Goal: Task Accomplishment & Management: Manage account settings

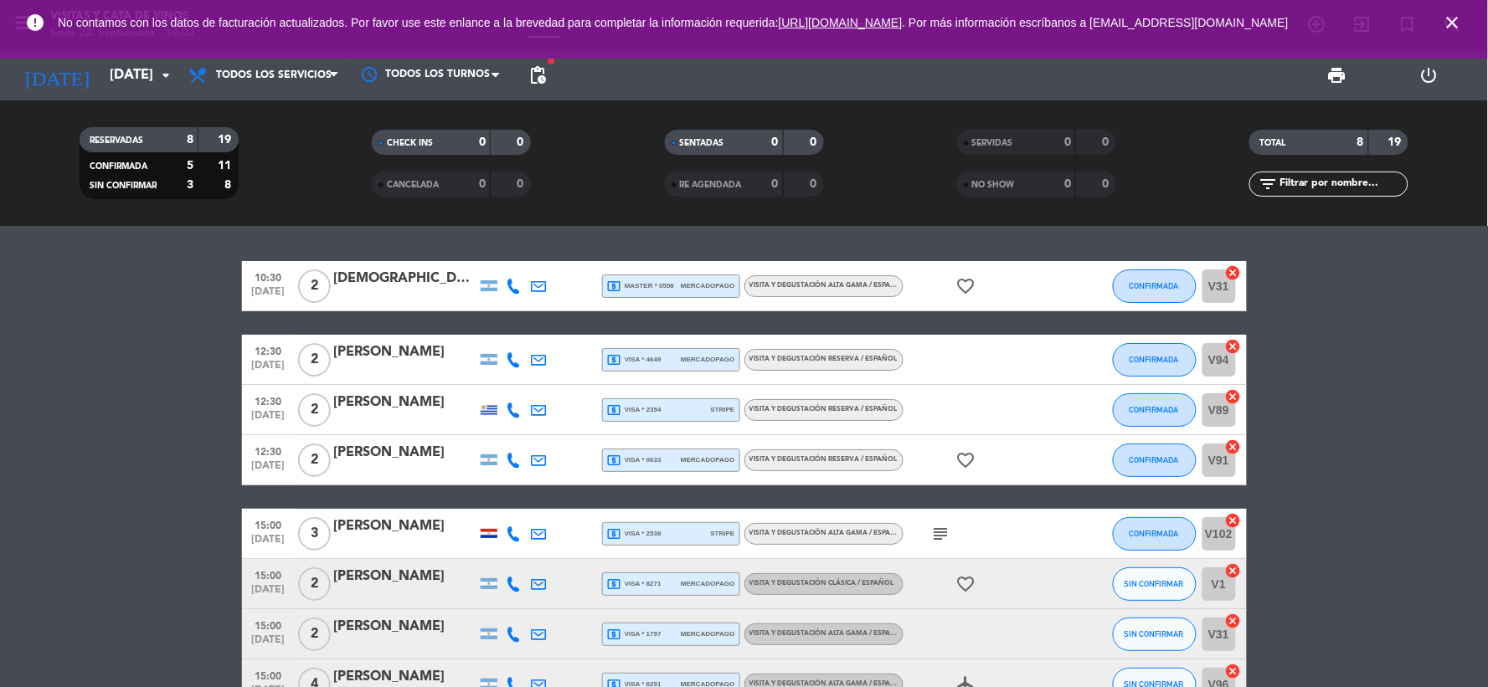
scroll to position [105, 0]
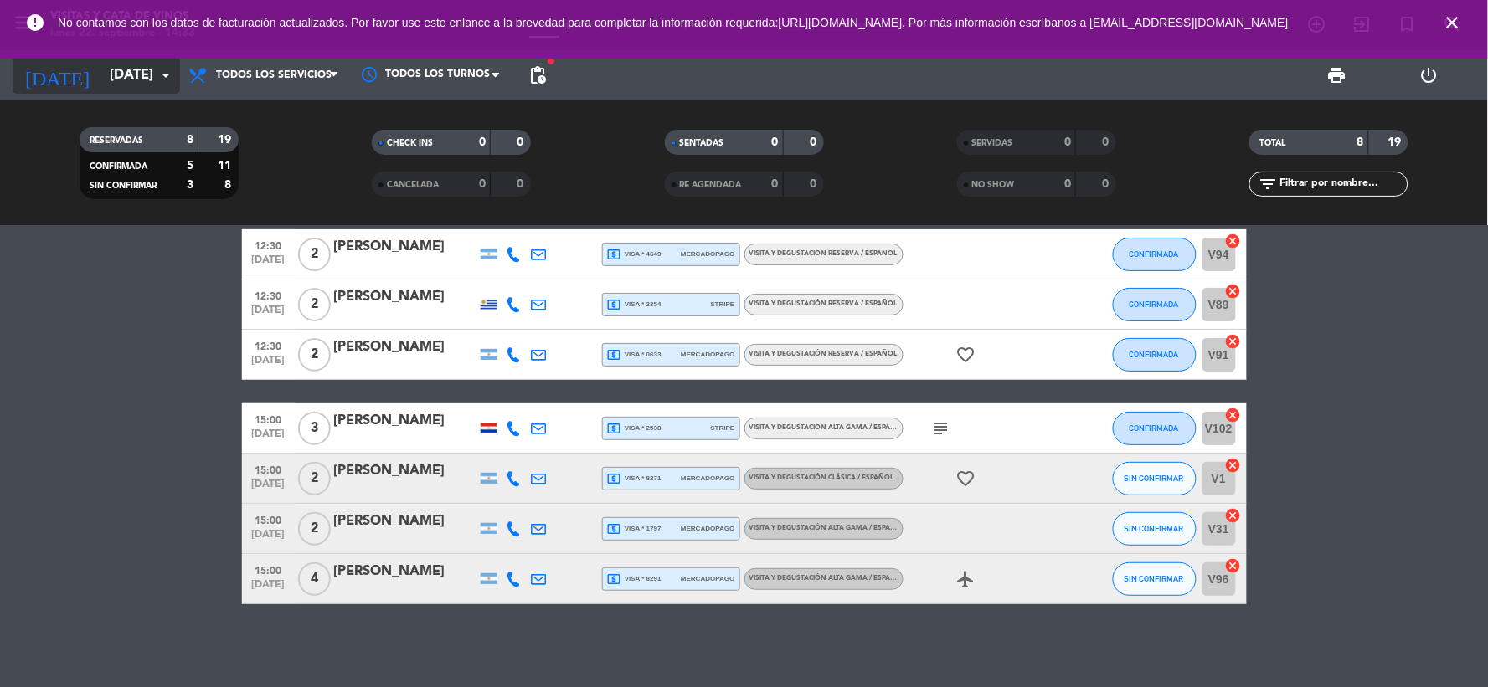
click at [122, 78] on input "[DATE]" at bounding box center [189, 75] width 177 height 33
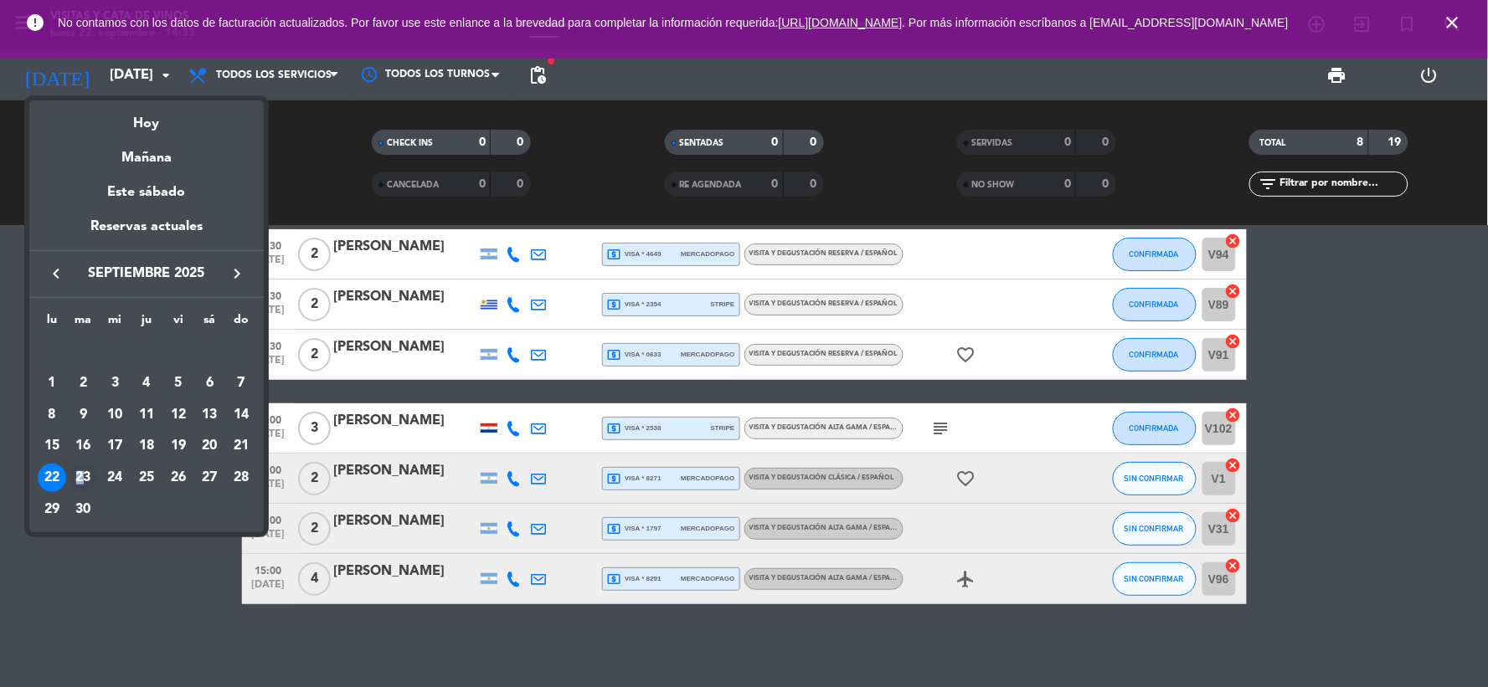
click at [80, 475] on div "23" at bounding box center [83, 478] width 28 height 28
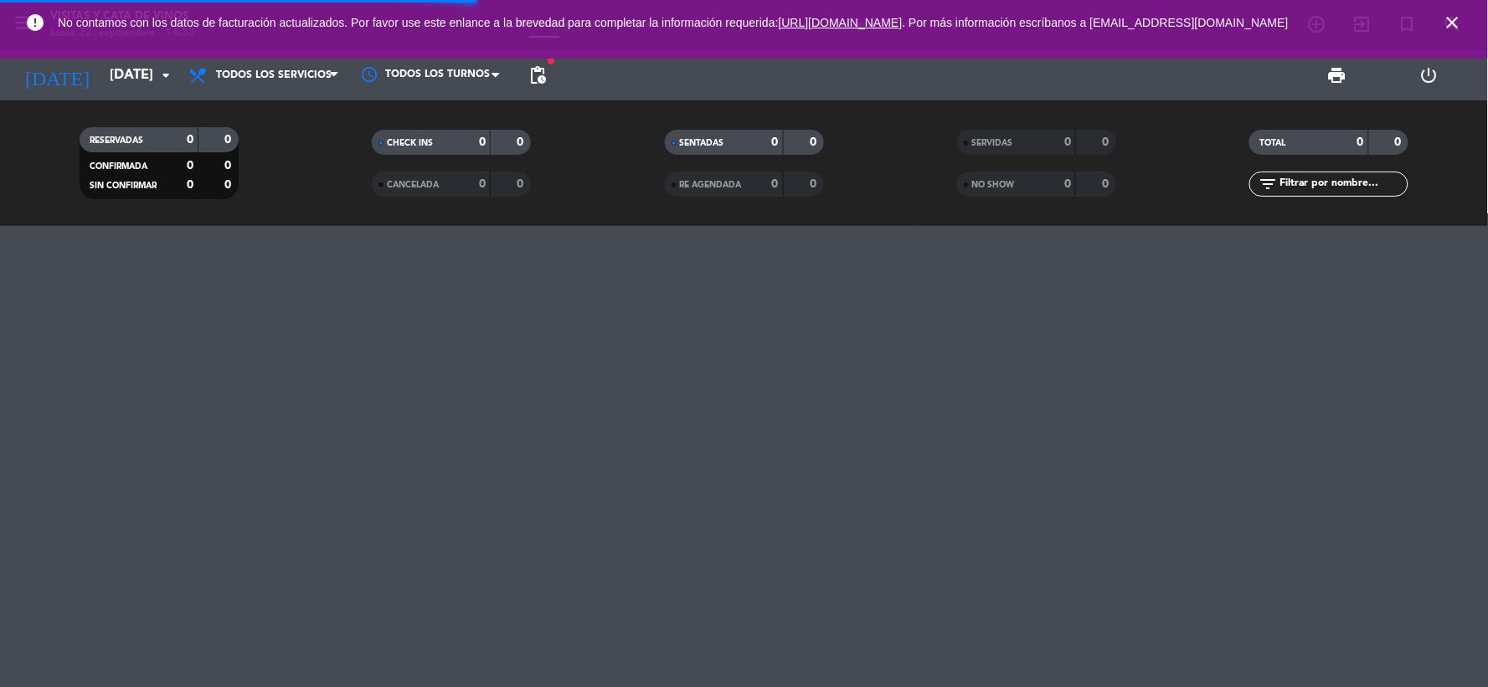
scroll to position [0, 0]
drag, startPoint x: 79, startPoint y: 475, endPoint x: 1450, endPoint y: 28, distance: 1442.5
click at [1457, 31] on icon "close" at bounding box center [1452, 23] width 20 height 20
click at [1450, 28] on icon "search" at bounding box center [1452, 24] width 20 height 20
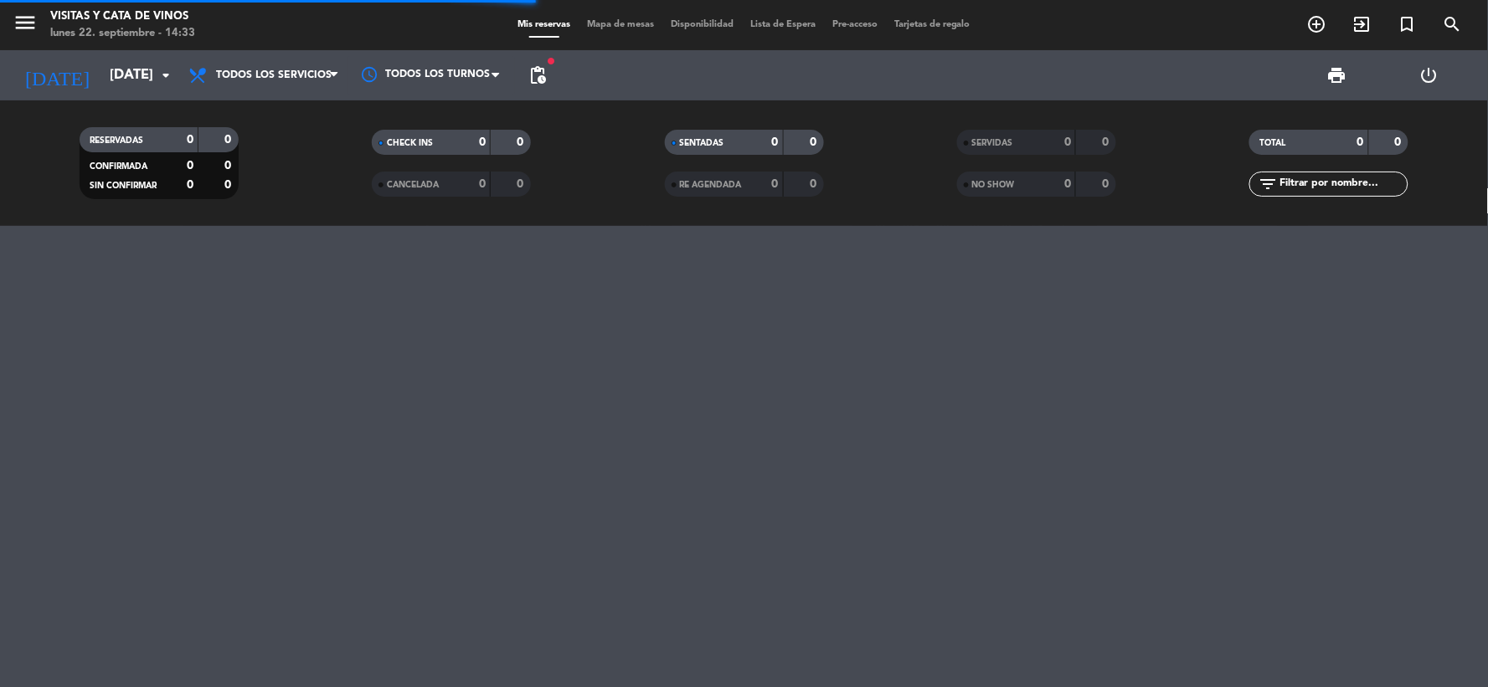
click at [1449, 27] on div "search close Ingrese arriba un Nombre, Teléfono, o Email." at bounding box center [744, 343] width 1488 height 687
click at [140, 55] on div "[DATE] [DATE] arrow_drop_down" at bounding box center [96, 75] width 167 height 50
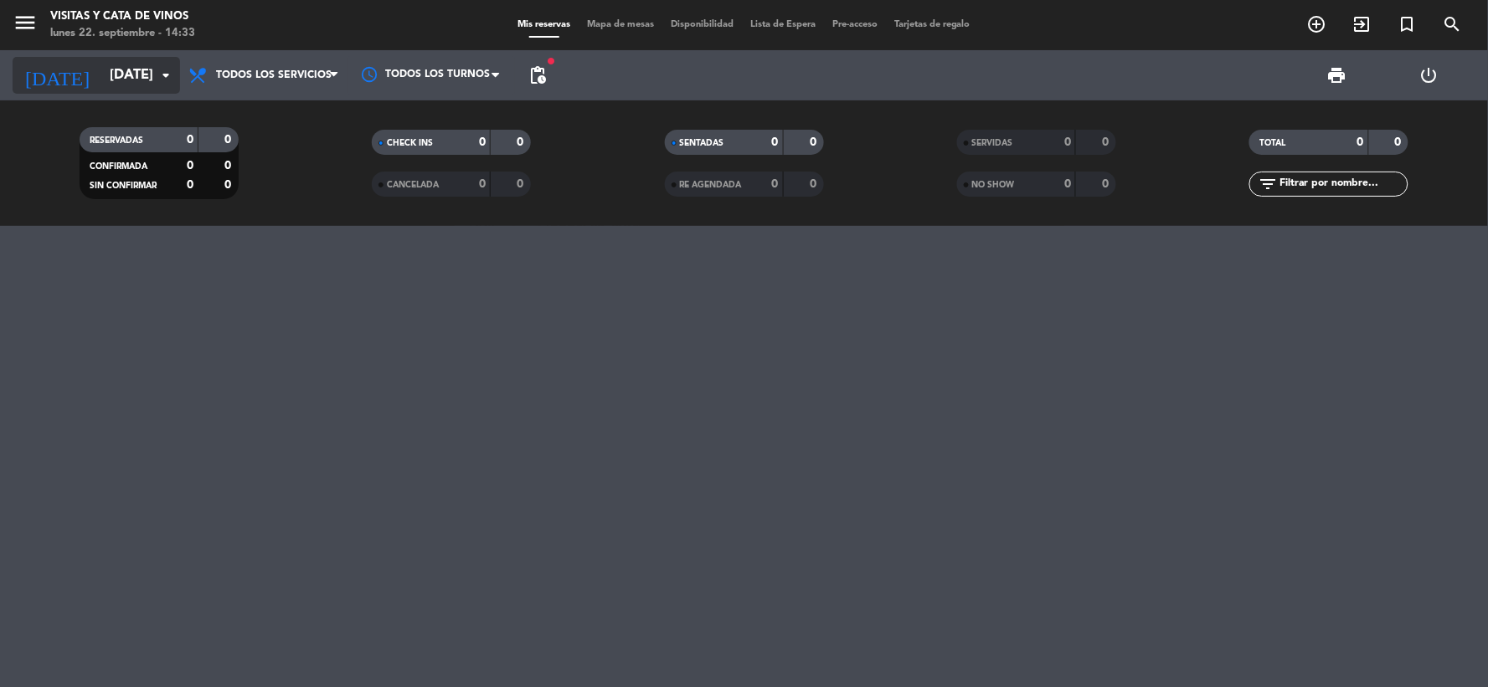
click at [142, 76] on input "[DATE]" at bounding box center [189, 75] width 177 height 33
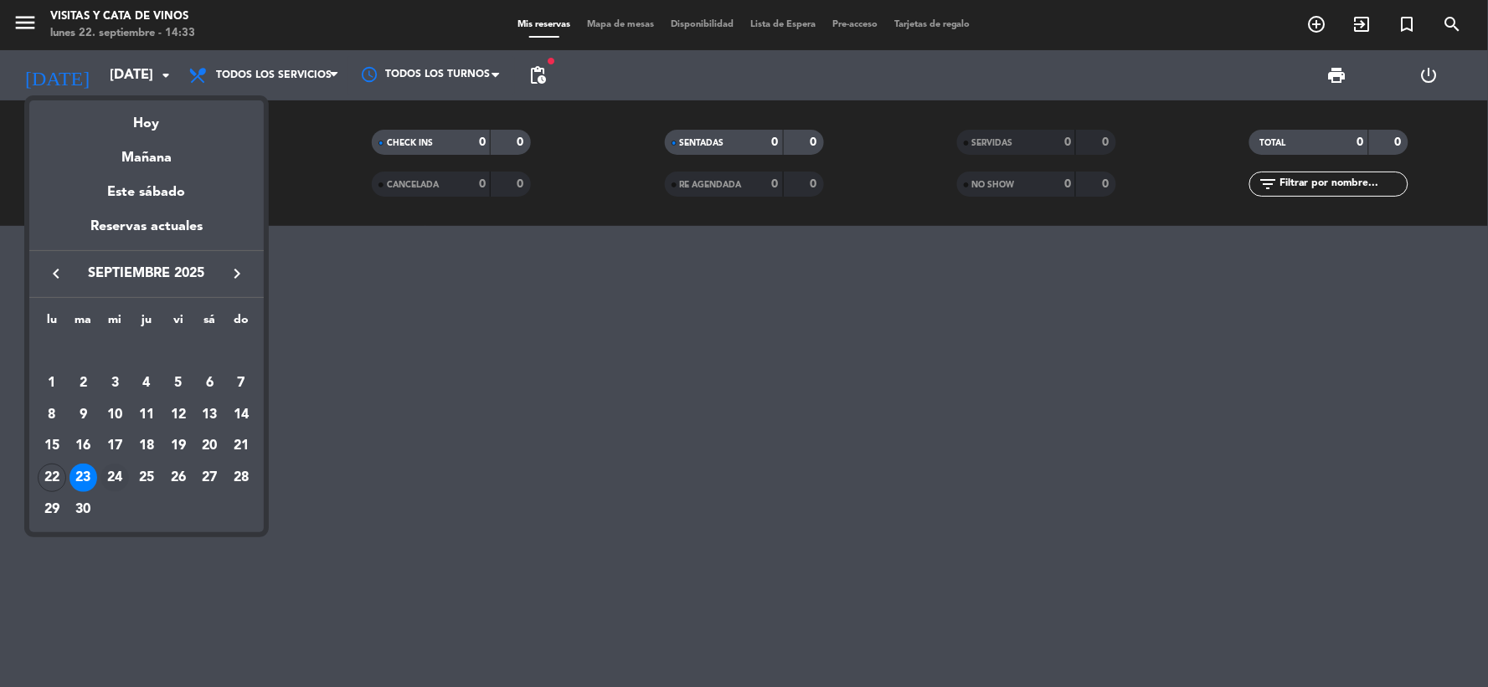
click at [118, 479] on div "24" at bounding box center [114, 478] width 28 height 28
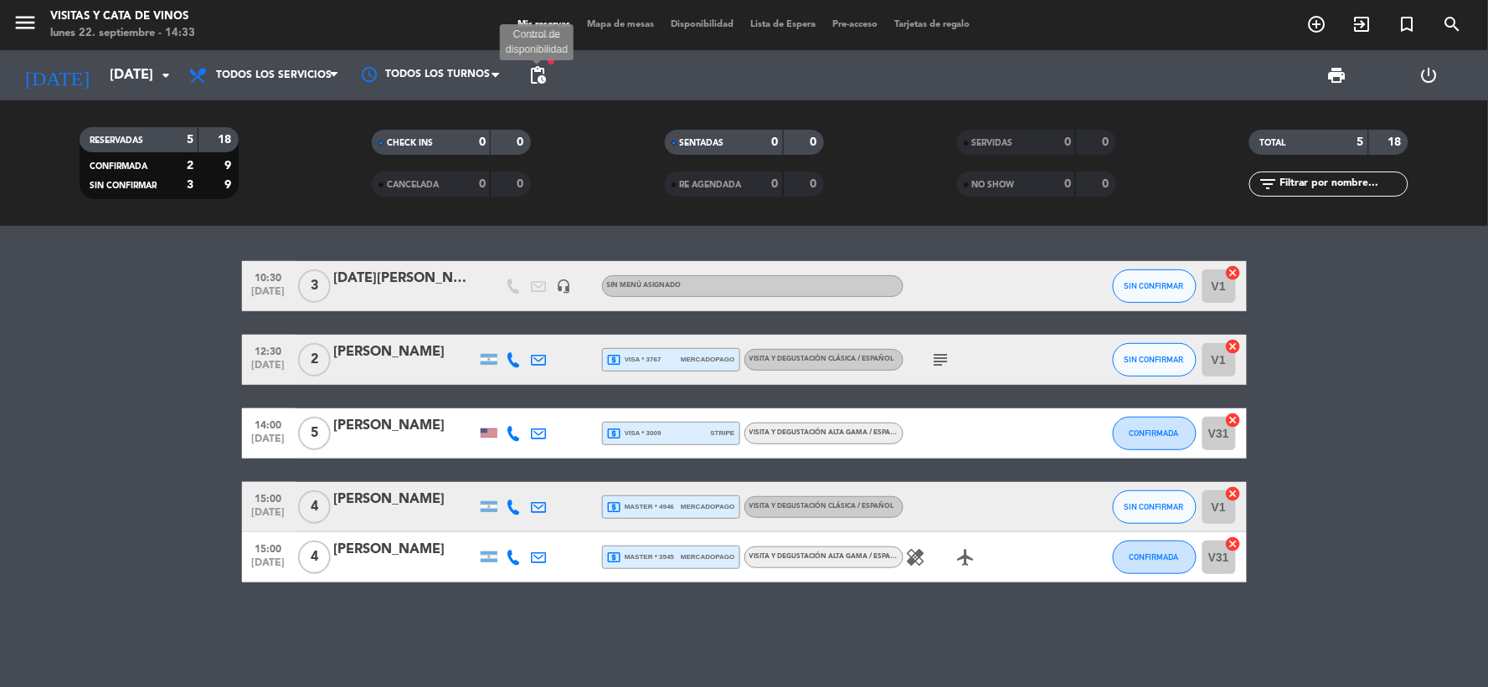
click at [542, 75] on span "pending_actions" at bounding box center [537, 75] width 20 height 20
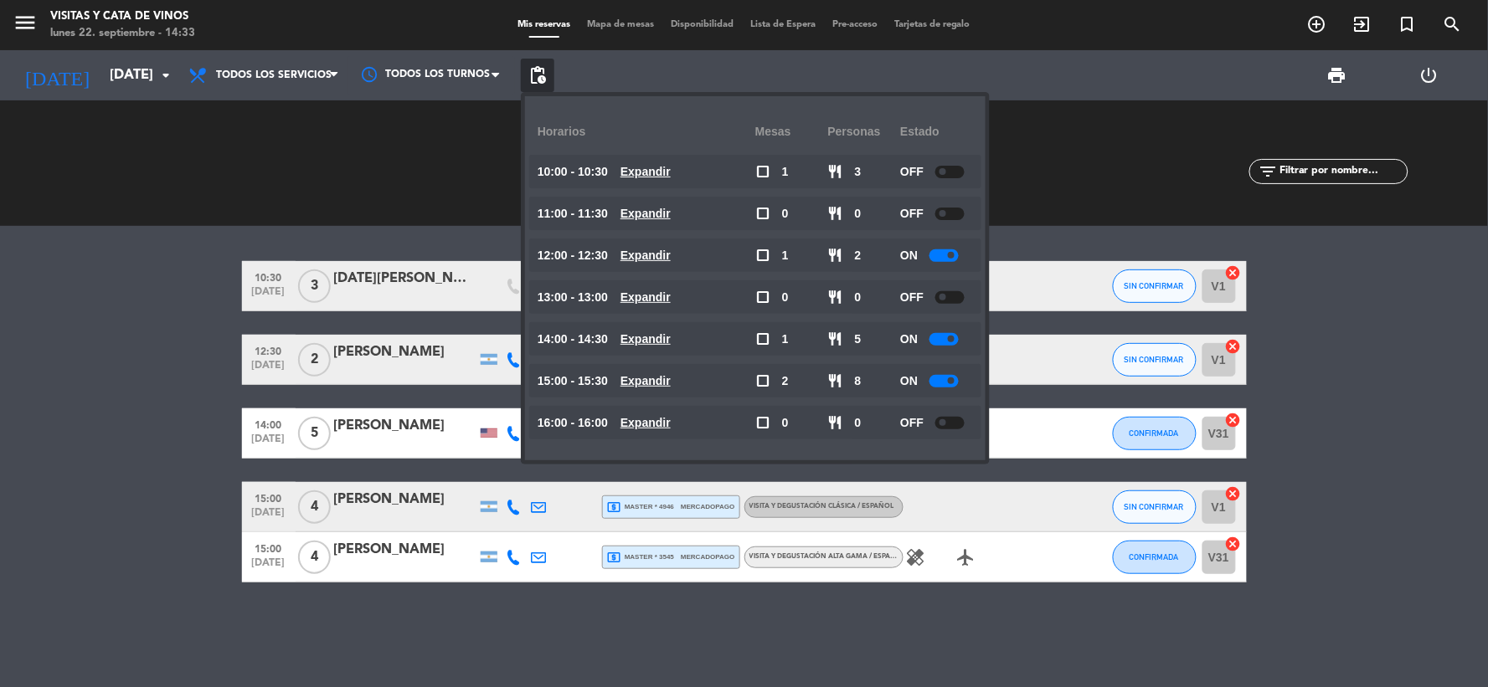
click at [541, 77] on span "pending_actions" at bounding box center [537, 75] width 20 height 20
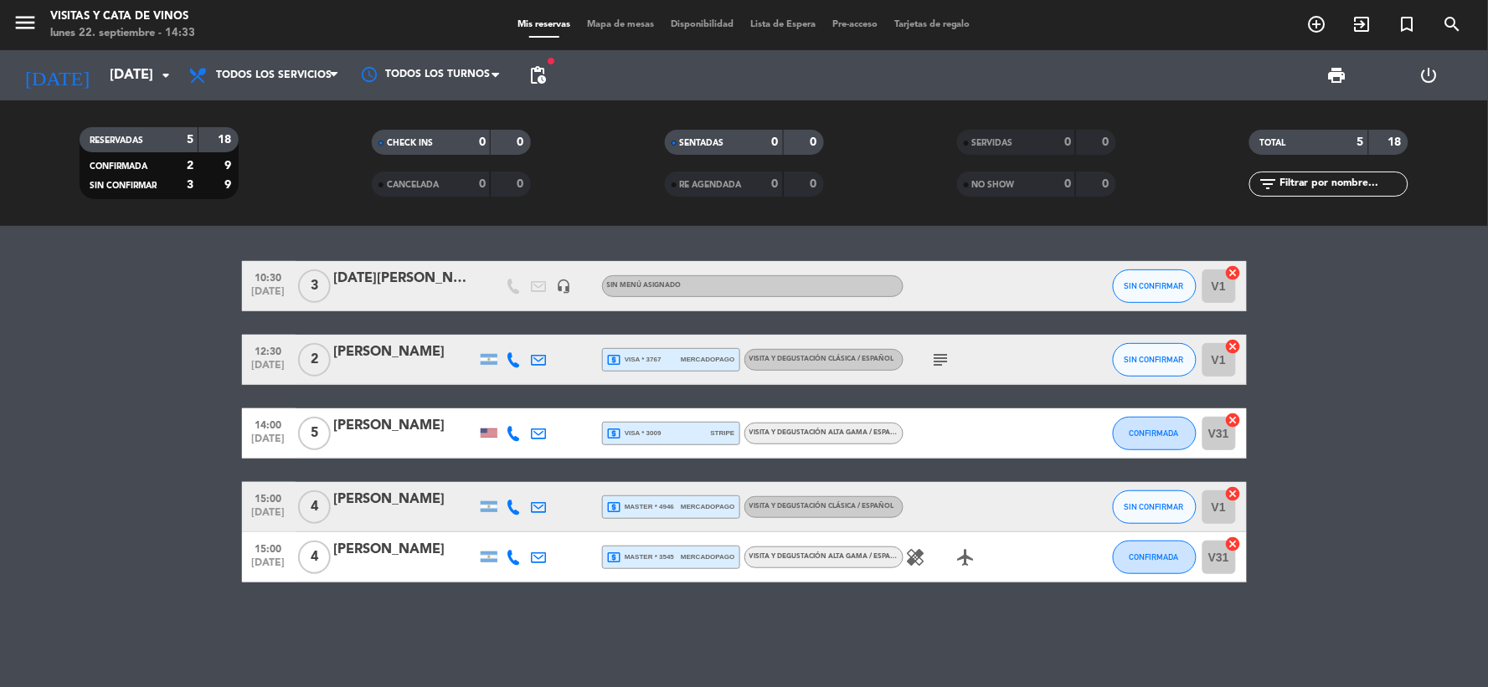
click at [537, 84] on span "pending_actions" at bounding box center [537, 75] width 20 height 20
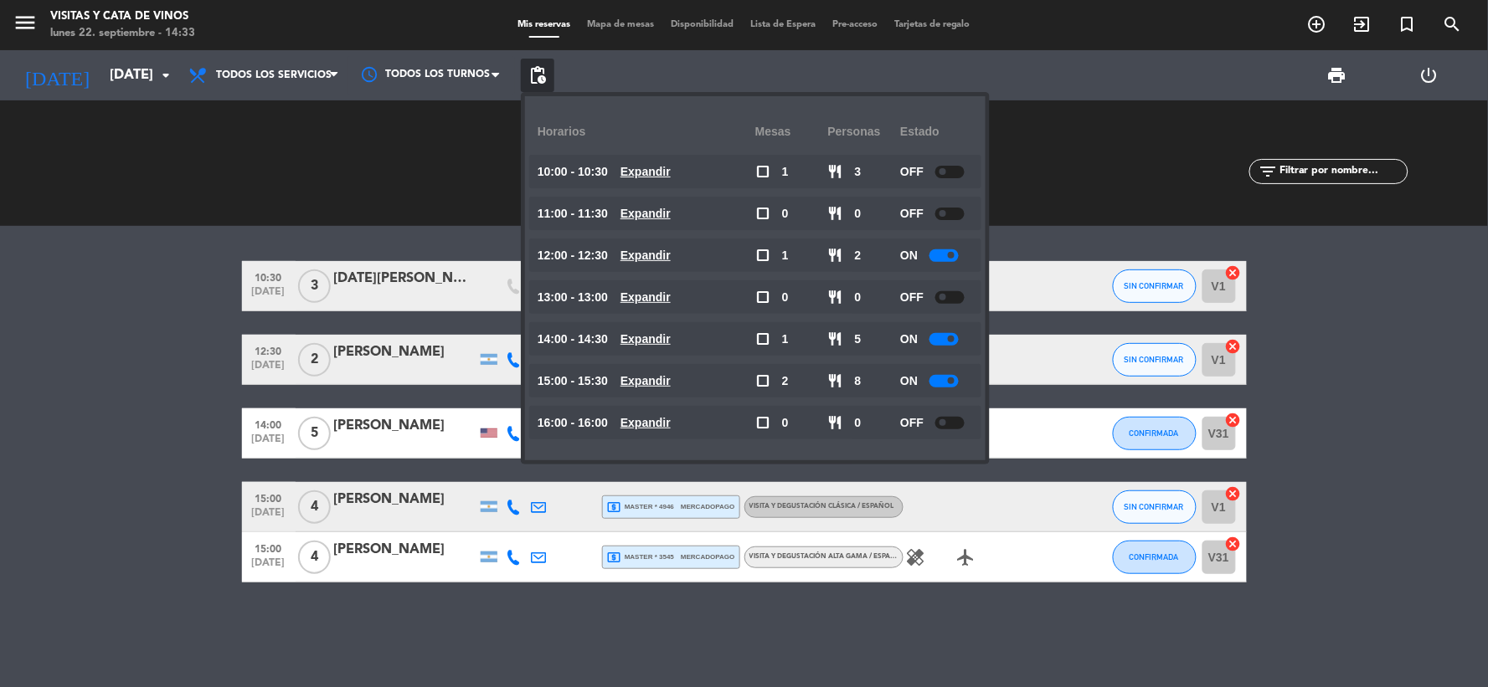
click at [938, 333] on div at bounding box center [943, 339] width 29 height 13
click at [53, 448] on bookings-row "10:30 [DATE] 3 [DATE][PERSON_NAME] VB headset_mic Sin menú asignado SIN CONFIRM…" at bounding box center [744, 421] width 1488 height 321
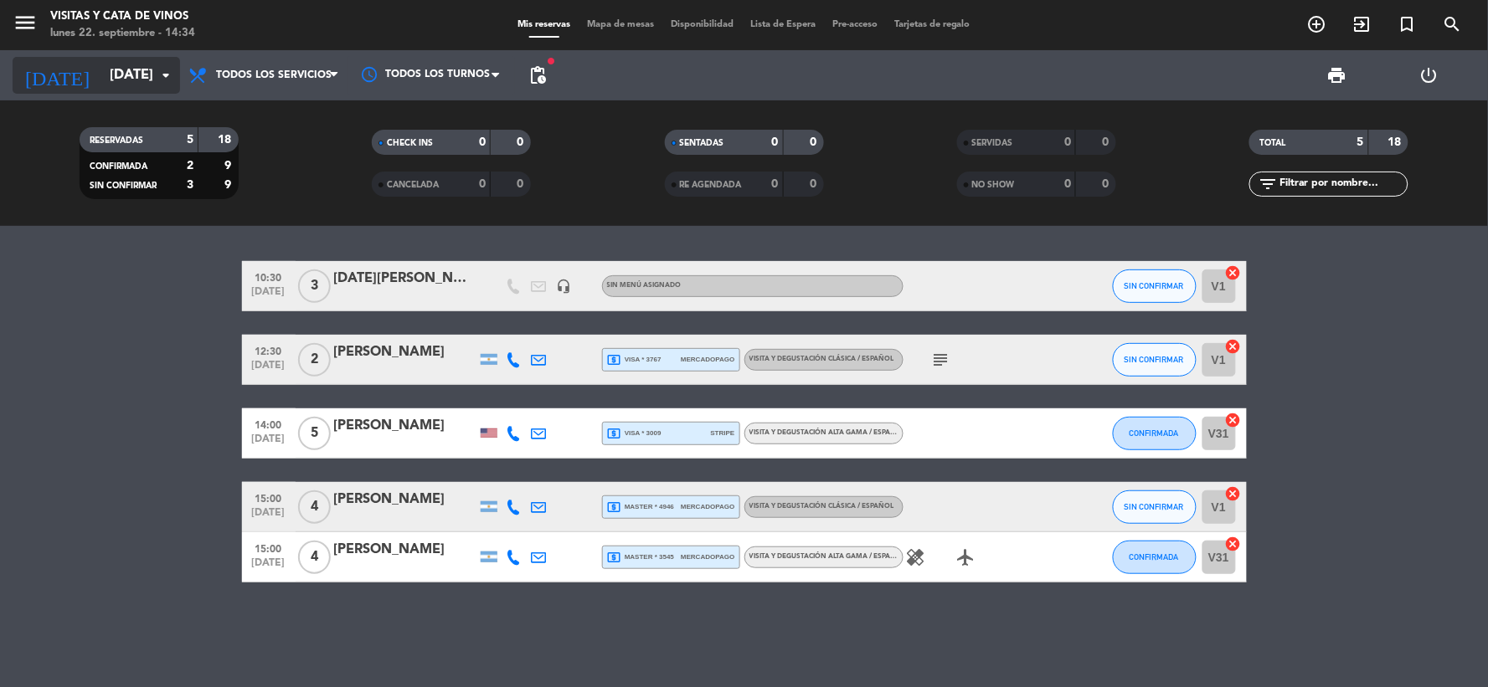
click at [101, 80] on input "[DATE]" at bounding box center [189, 75] width 177 height 33
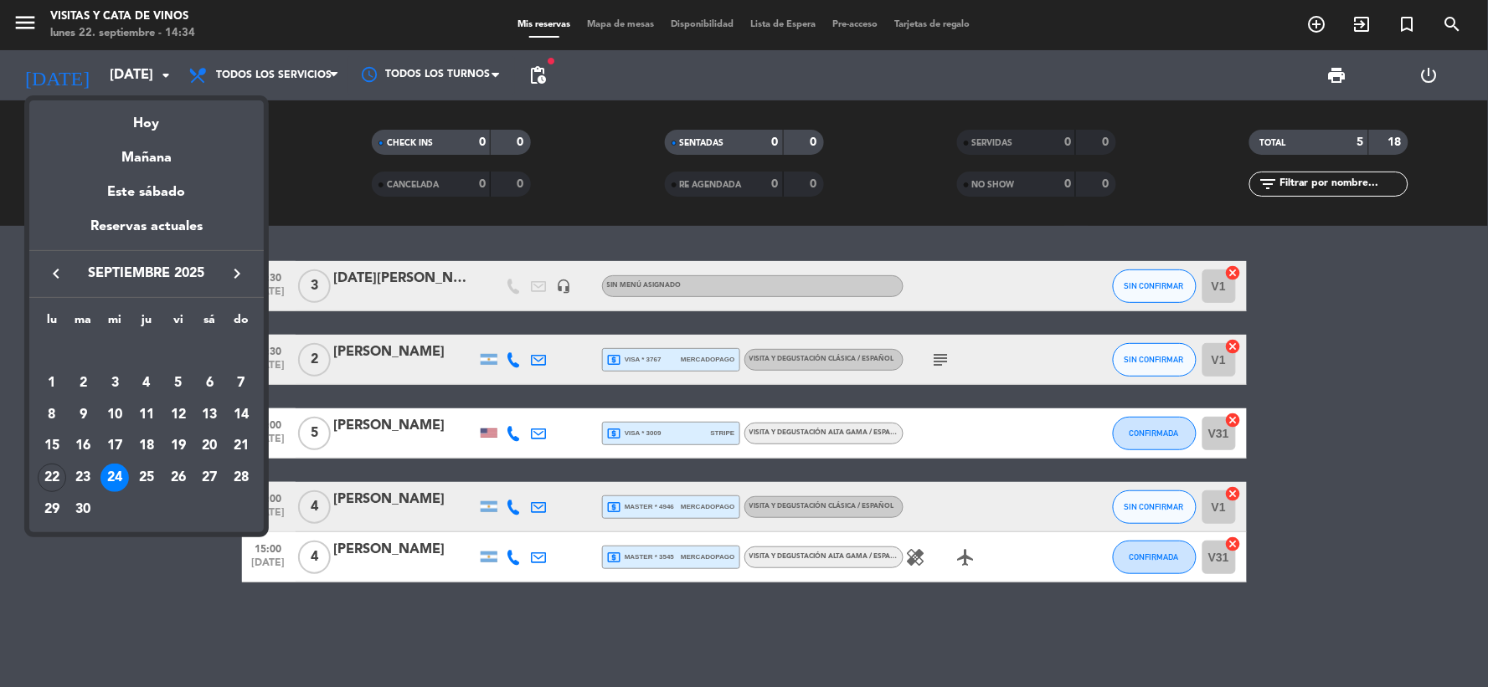
click at [145, 472] on div "25" at bounding box center [146, 478] width 28 height 28
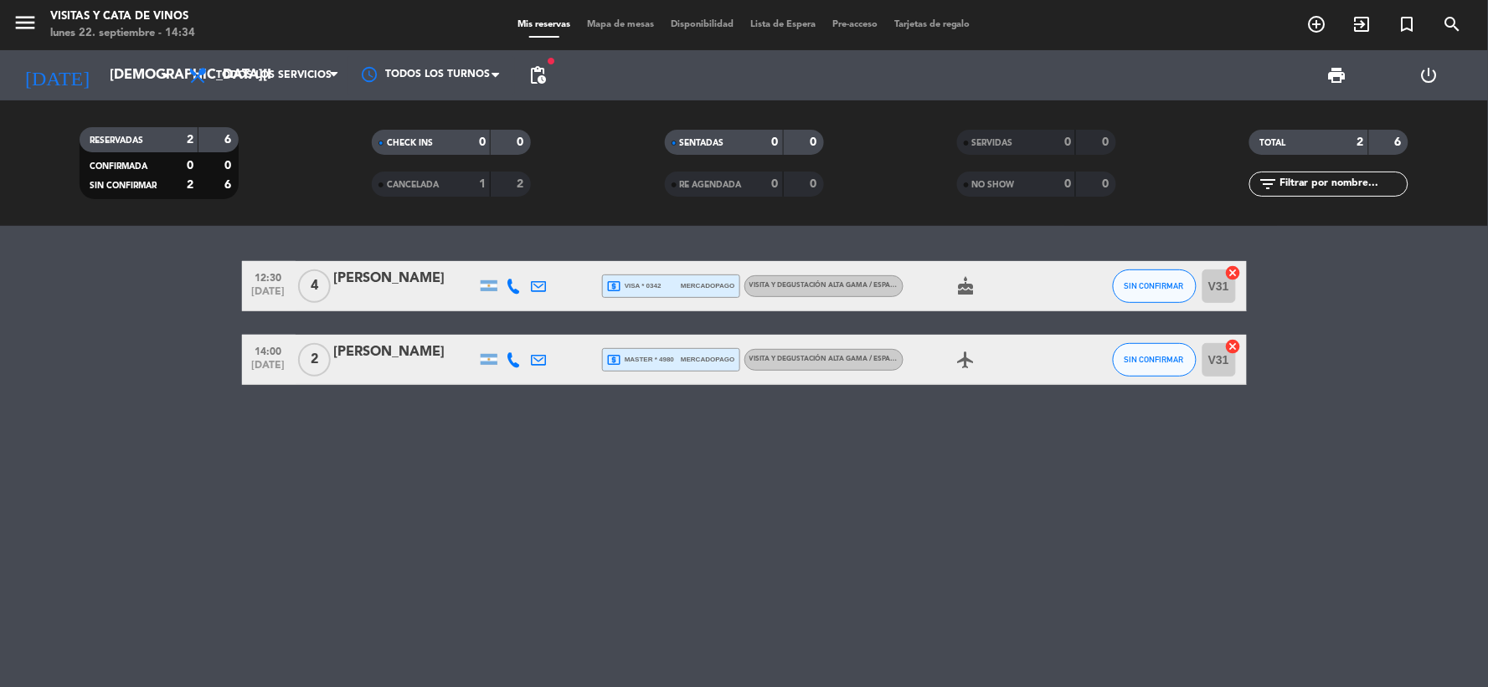
click at [525, 80] on span "pending_actions" at bounding box center [537, 75] width 33 height 33
click at [530, 80] on span "pending_actions" at bounding box center [537, 75] width 20 height 20
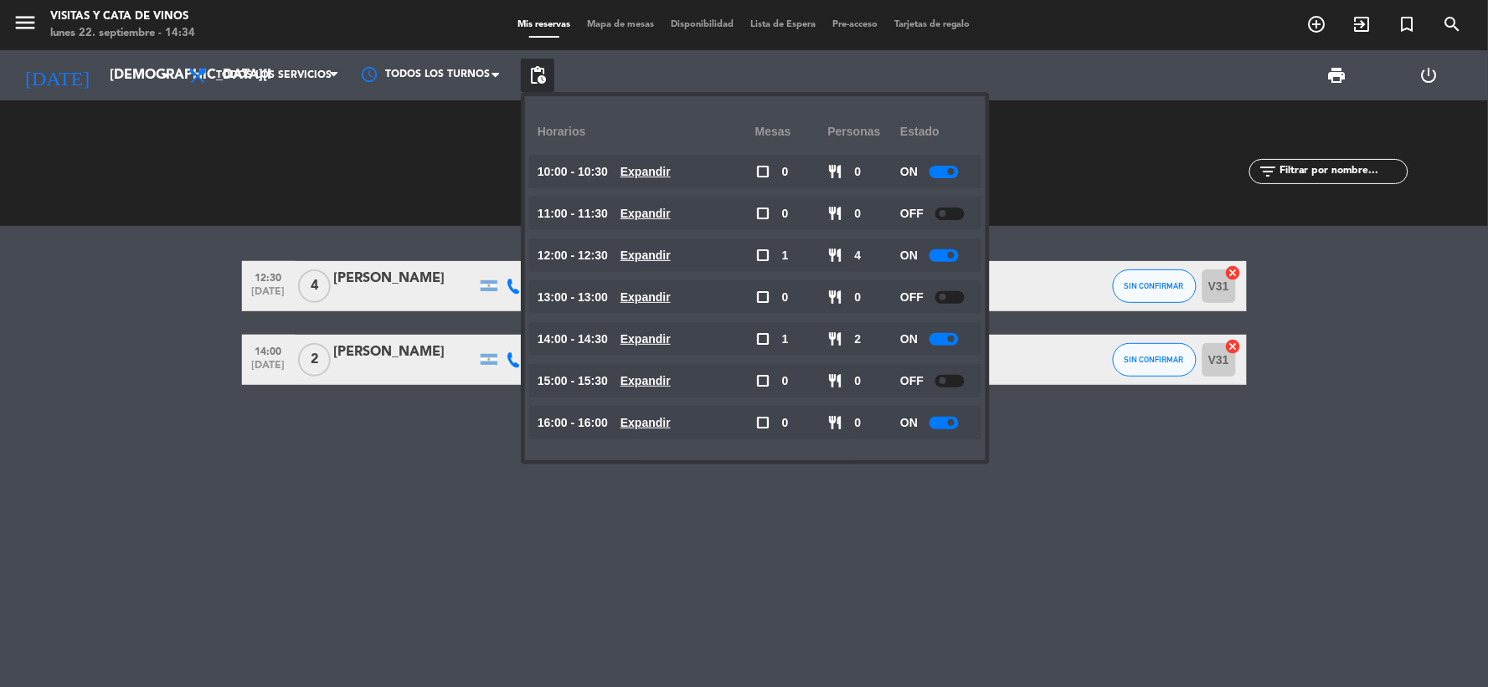
click at [942, 423] on div at bounding box center [943, 423] width 29 height 13
click at [948, 389] on div "OFF" at bounding box center [936, 380] width 73 height 33
click at [948, 387] on div at bounding box center [949, 381] width 29 height 13
click at [958, 375] on div at bounding box center [949, 381] width 29 height 13
click at [953, 378] on div at bounding box center [949, 381] width 29 height 13
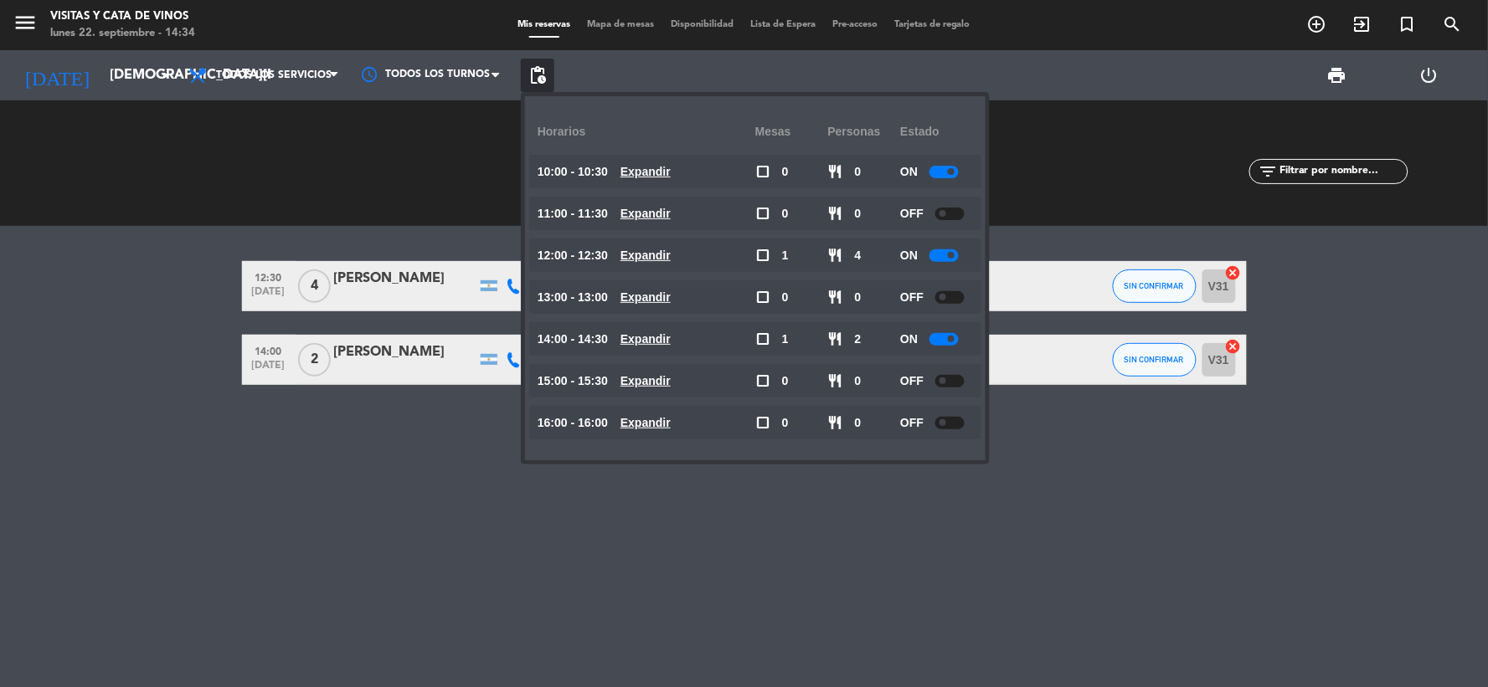
click at [953, 378] on div at bounding box center [949, 381] width 29 height 13
click at [954, 383] on div at bounding box center [949, 381] width 29 height 13
click at [954, 385] on div at bounding box center [949, 381] width 29 height 13
click at [954, 385] on div at bounding box center [943, 381] width 29 height 13
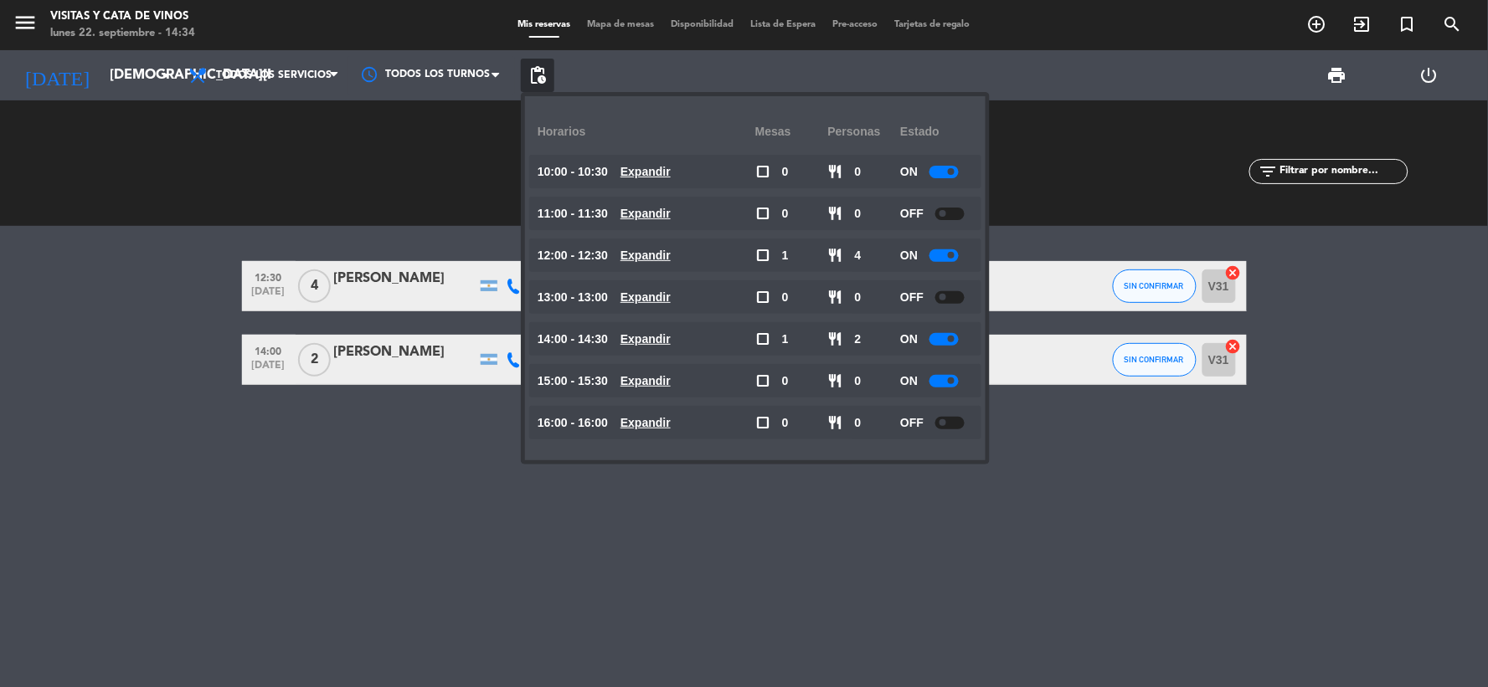
click at [1136, 506] on div "12:30 [DATE] 4 [PERSON_NAME] local_atm visa * 0342 mercadopago VISITA Y DEGUSTA…" at bounding box center [744, 456] width 1488 height 461
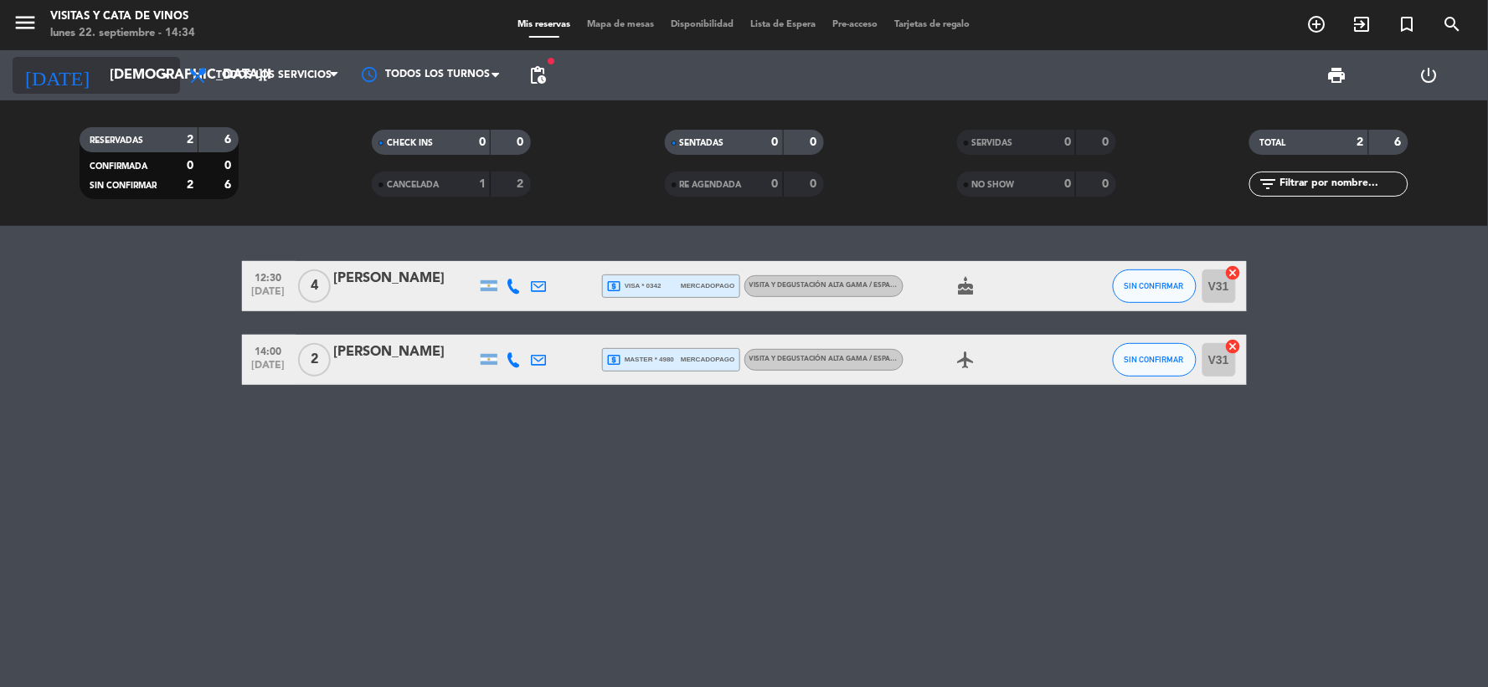
click at [101, 80] on input "[DEMOGRAPHIC_DATA][DATE]" at bounding box center [189, 75] width 177 height 33
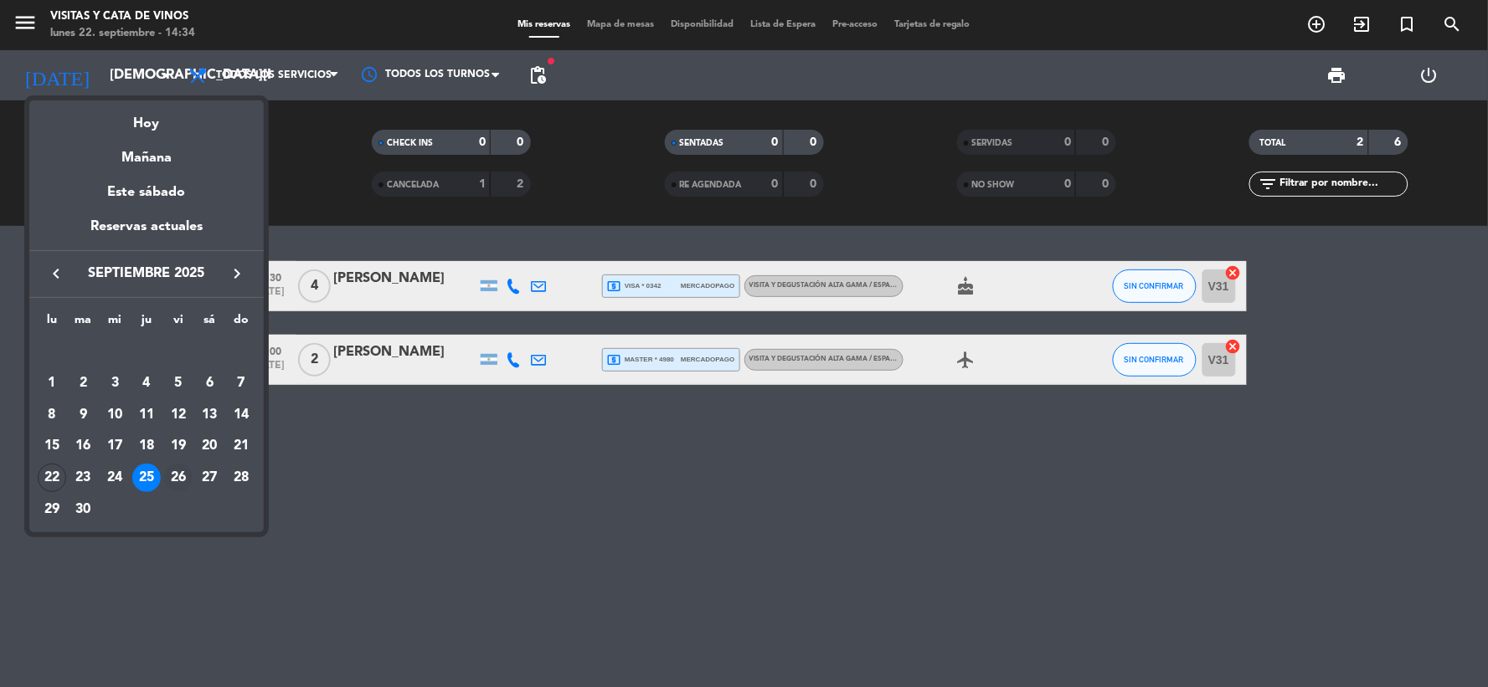
click at [181, 475] on div "26" at bounding box center [178, 478] width 28 height 28
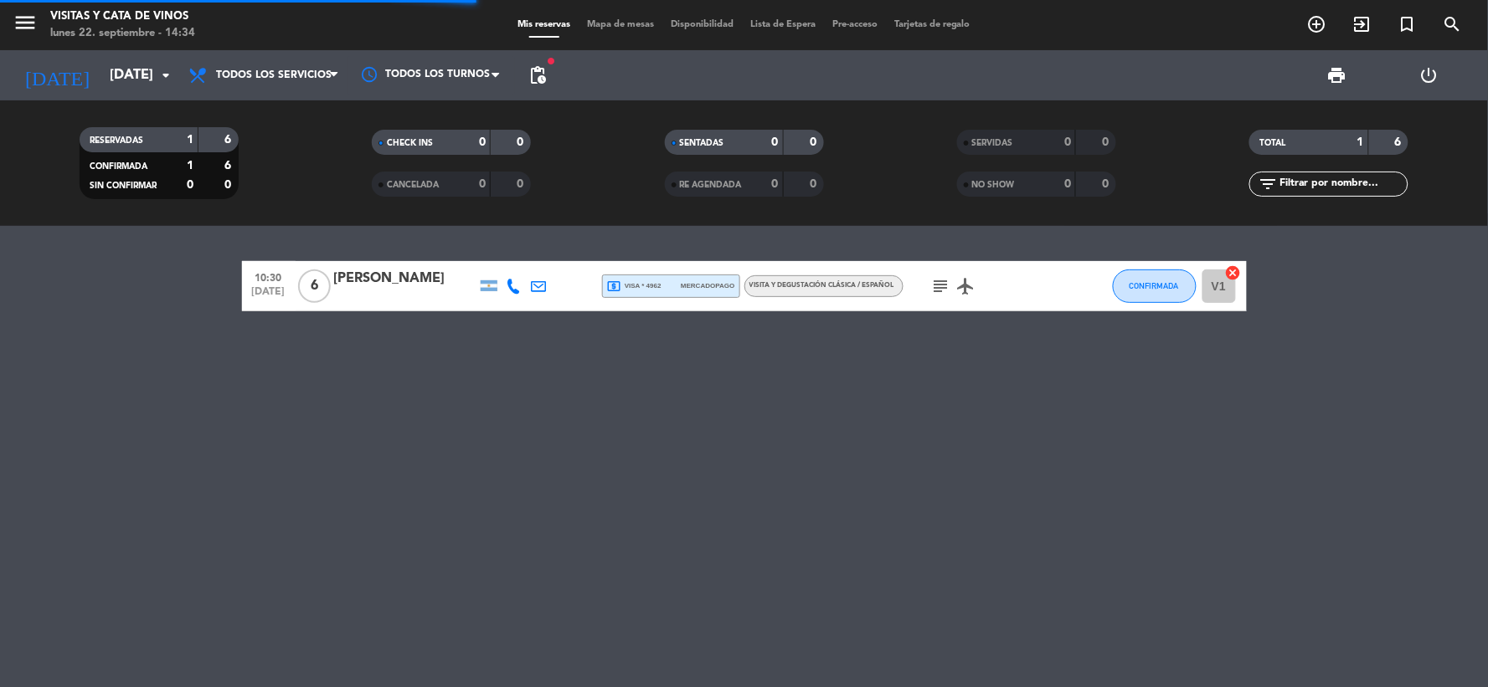
click at [542, 82] on span "pending_actions" at bounding box center [537, 75] width 20 height 20
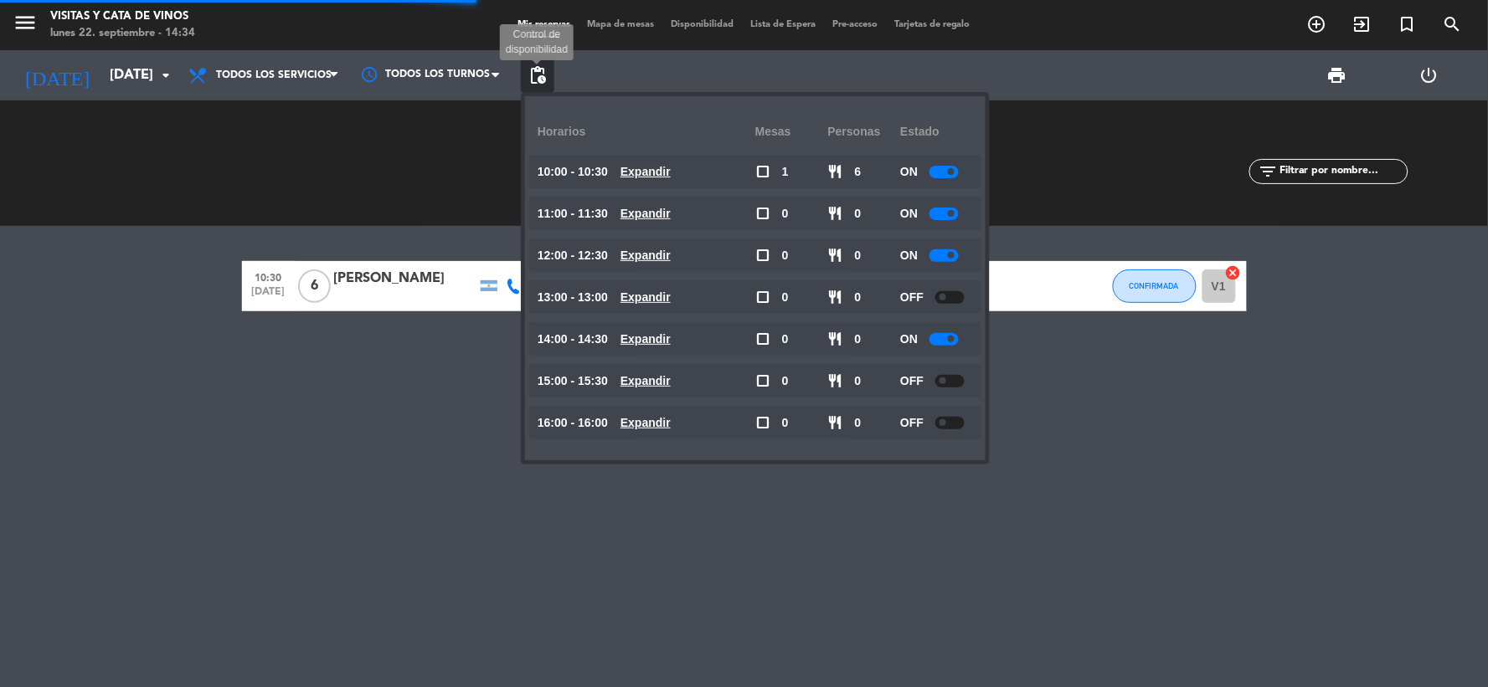
click at [534, 77] on span "pending_actions" at bounding box center [537, 75] width 20 height 20
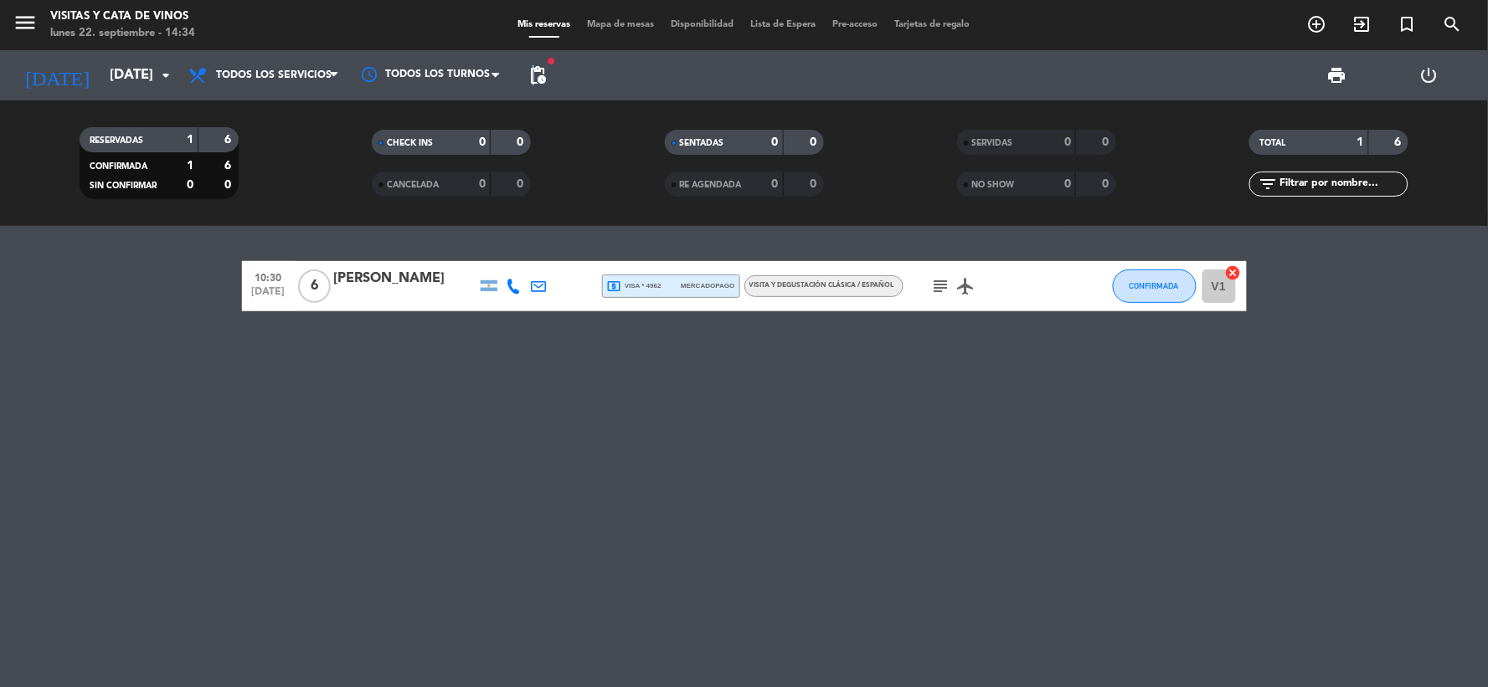
click at [533, 72] on span "pending_actions" at bounding box center [537, 75] width 20 height 20
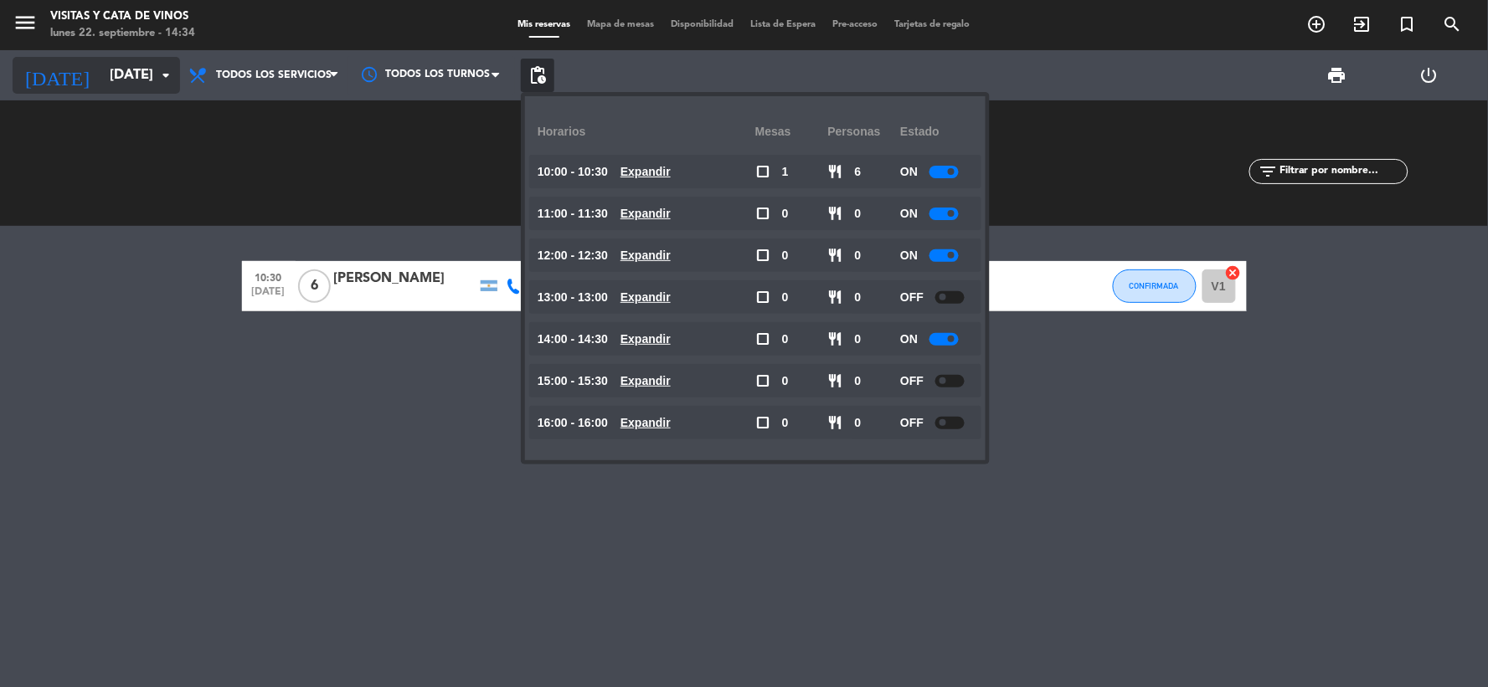
click at [116, 59] on input "[DATE]" at bounding box center [189, 75] width 177 height 33
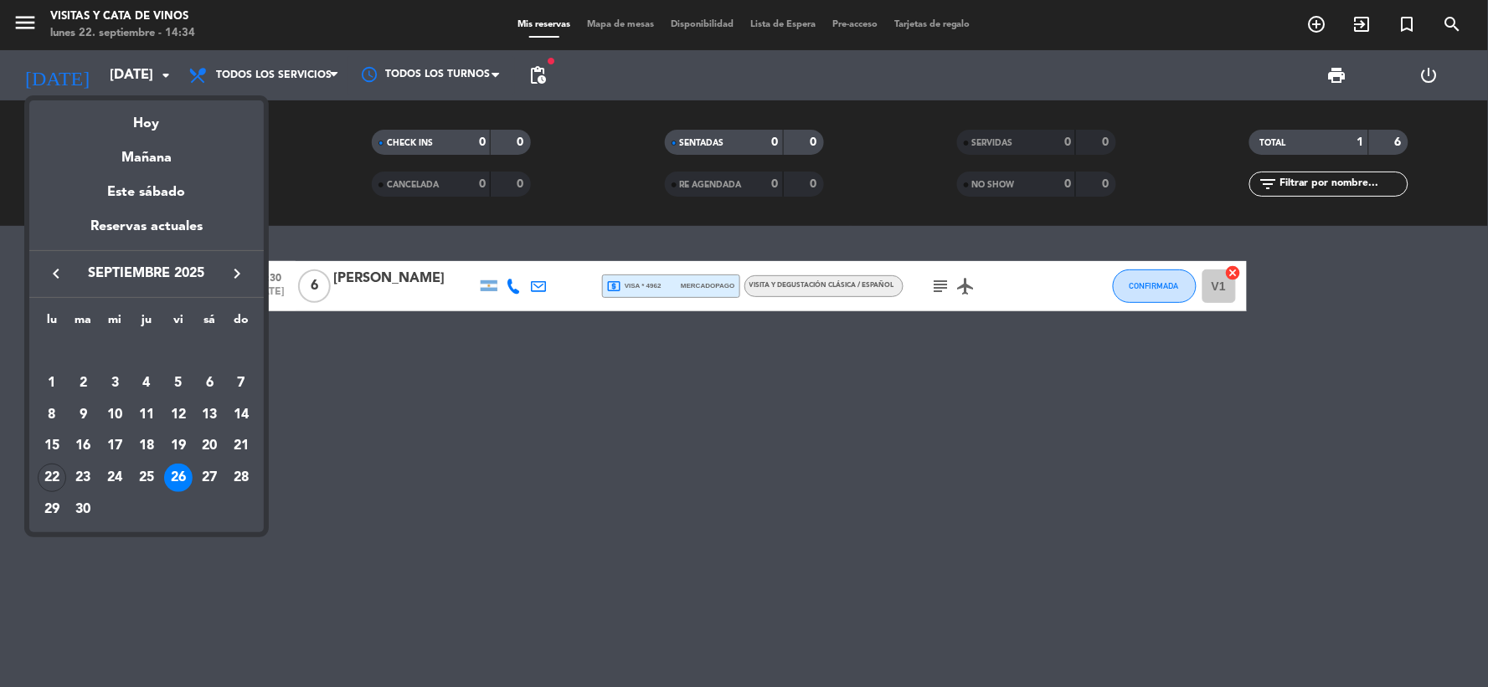
click at [146, 128] on div "Hoy" at bounding box center [146, 117] width 234 height 34
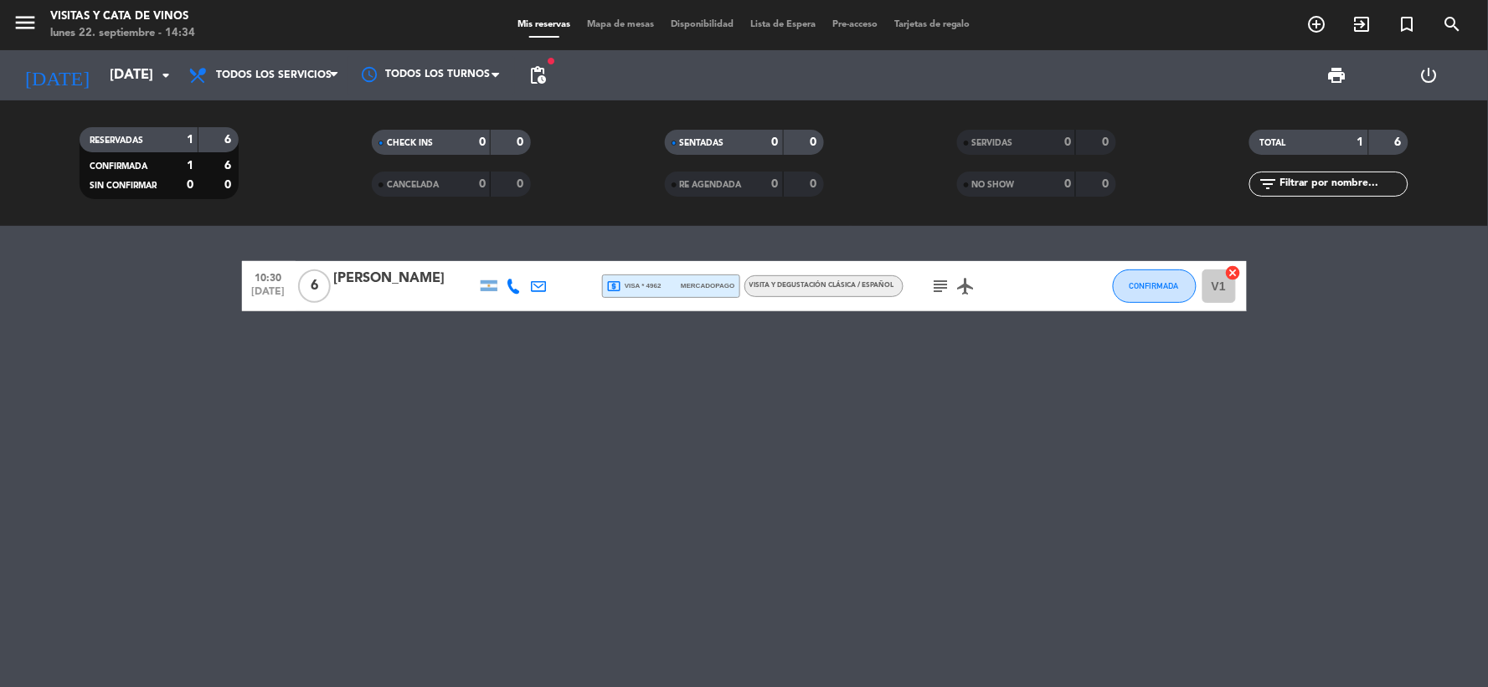
type input "[DATE]"
